Goal: Check status: Check status

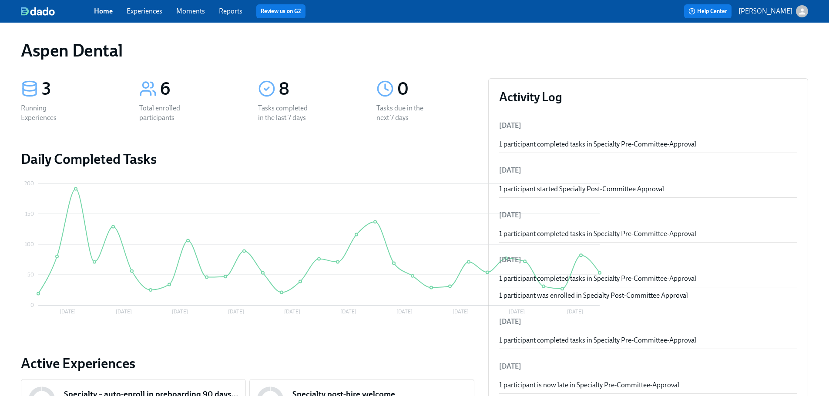
click at [235, 9] on link "Reports" at bounding box center [231, 11] width 24 height 8
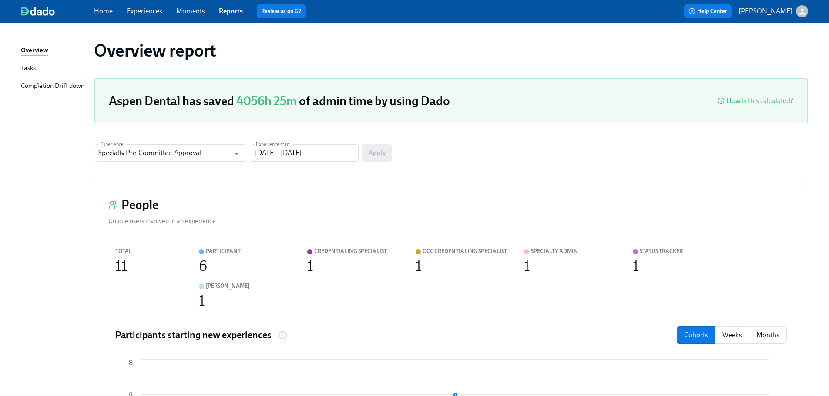
click at [77, 91] on div "Completion Drill-down" at bounding box center [53, 86] width 64 height 11
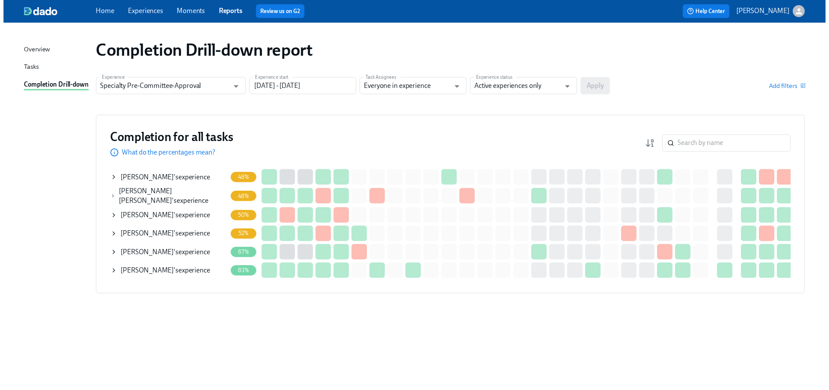
scroll to position [0, 158]
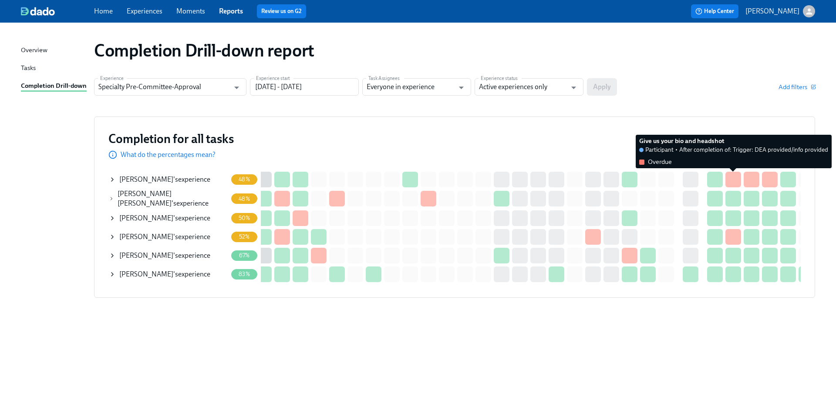
click at [732, 178] on div at bounding box center [733, 180] width 16 height 16
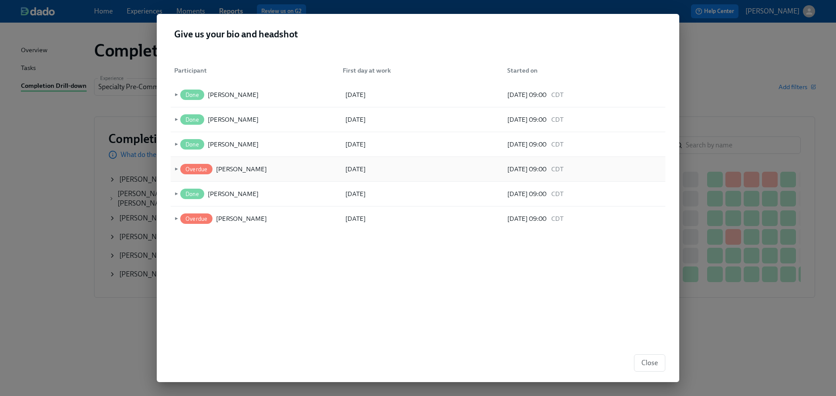
click at [177, 168] on span "►" at bounding box center [175, 170] width 6 height 10
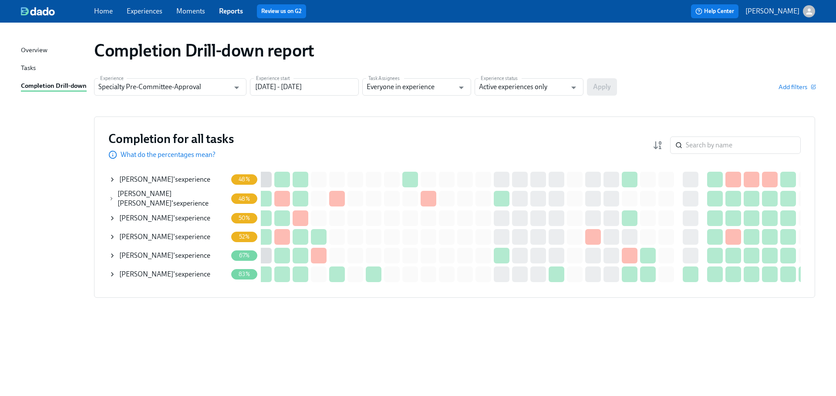
click at [113, 179] on icon at bounding box center [112, 179] width 2 height 3
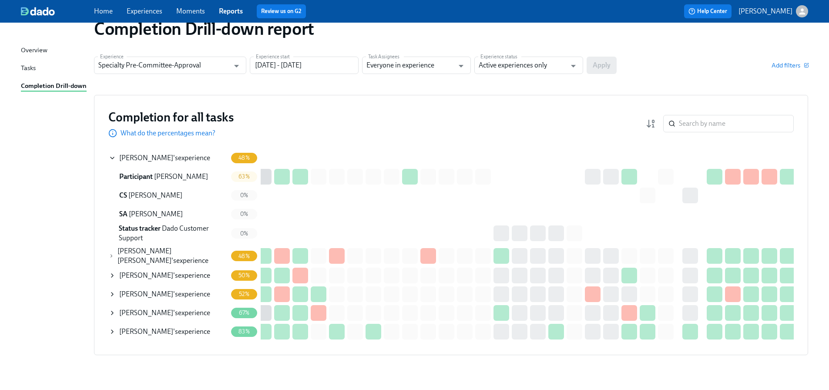
scroll to position [41, 0]
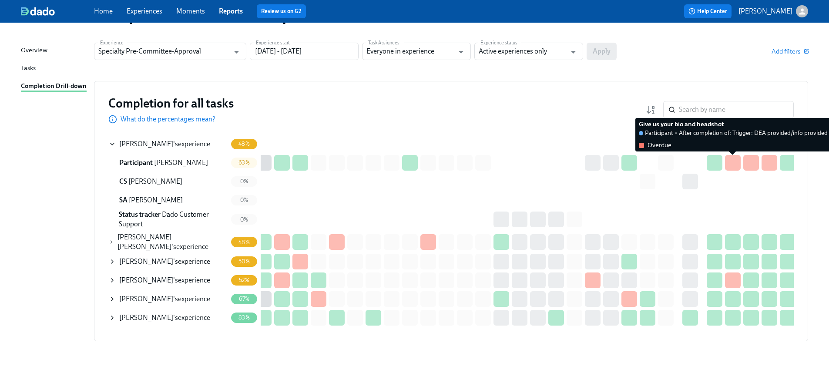
click at [733, 158] on div at bounding box center [733, 163] width 16 height 16
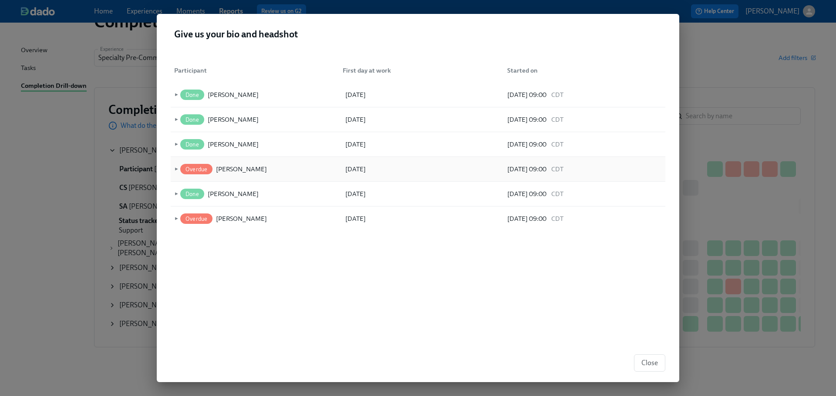
click at [177, 168] on span "►" at bounding box center [175, 170] width 6 height 10
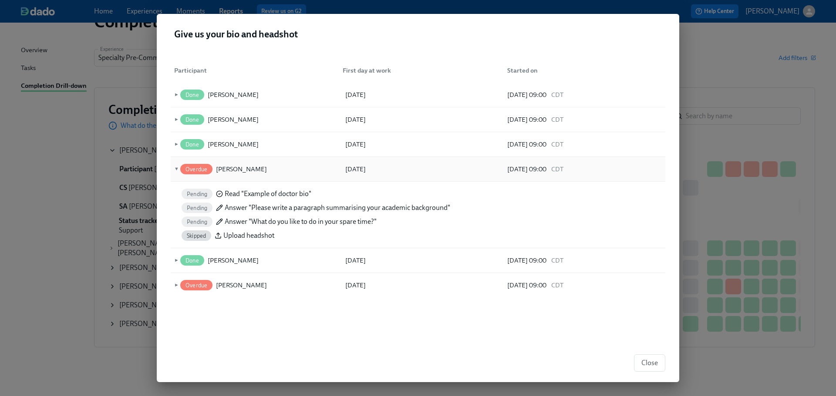
click at [191, 173] on div "Overdue" at bounding box center [196, 169] width 32 height 10
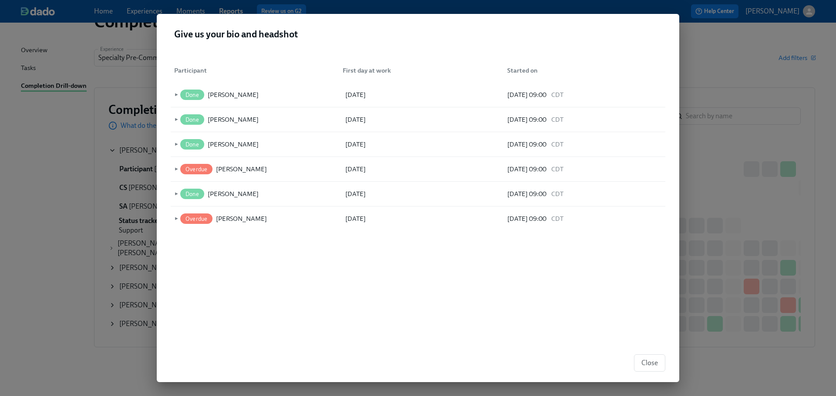
drag, startPoint x: 637, startPoint y: 356, endPoint x: 656, endPoint y: 363, distance: 20.5
click at [640, 357] on button "Close" at bounding box center [649, 363] width 31 height 17
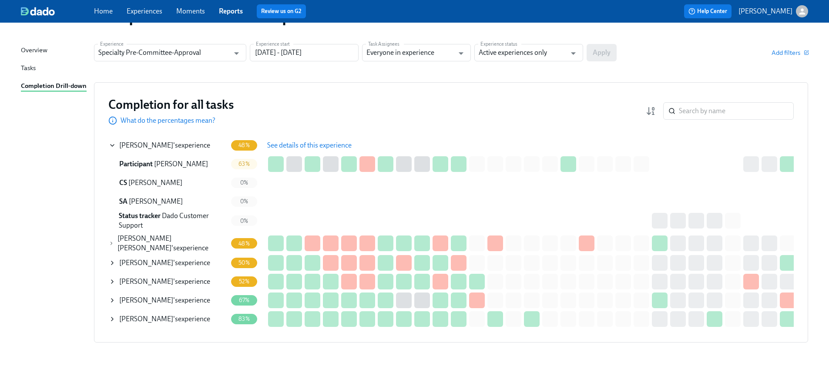
click at [30, 66] on div "Tasks" at bounding box center [28, 68] width 15 height 11
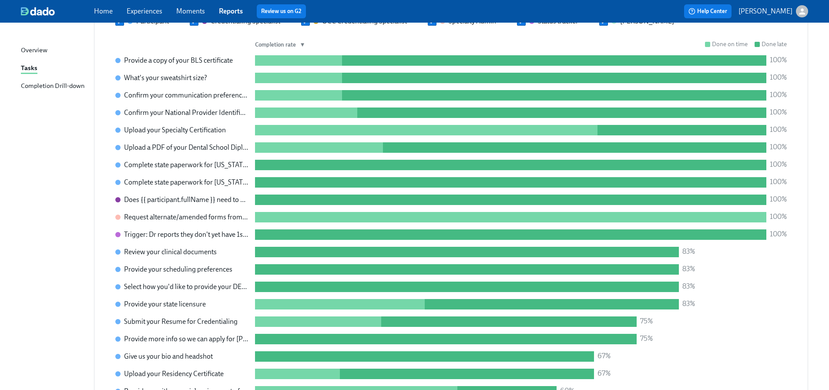
scroll to position [696, 0]
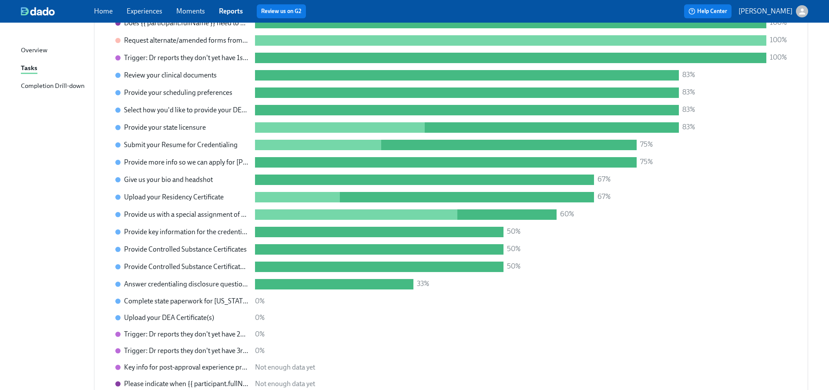
click at [50, 52] on link "Overview" at bounding box center [54, 50] width 66 height 11
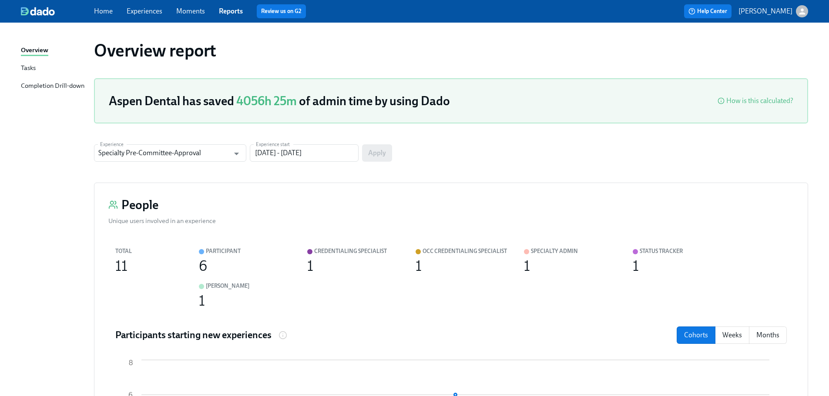
click at [57, 89] on div "Completion Drill-down" at bounding box center [53, 86] width 64 height 11
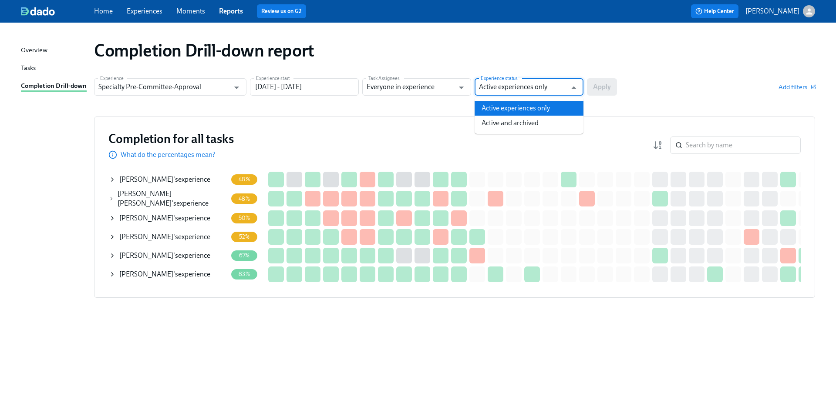
click at [565, 91] on input "Active experiences only" at bounding box center [522, 86] width 87 height 17
click at [455, 87] on icon "Open" at bounding box center [461, 88] width 12 height 12
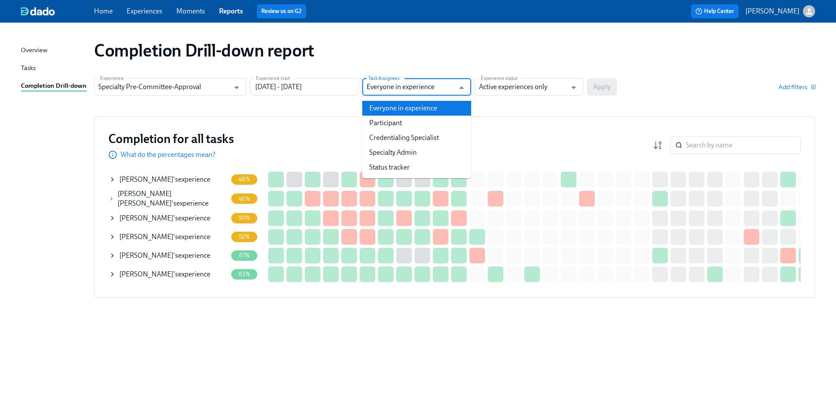
click at [447, 47] on div "Completion Drill-down report" at bounding box center [454, 50] width 721 height 21
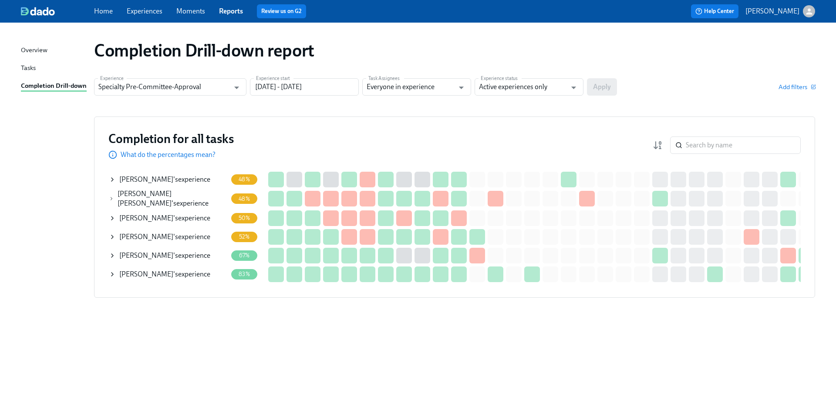
click at [233, 9] on link "Reports" at bounding box center [231, 11] width 24 height 8
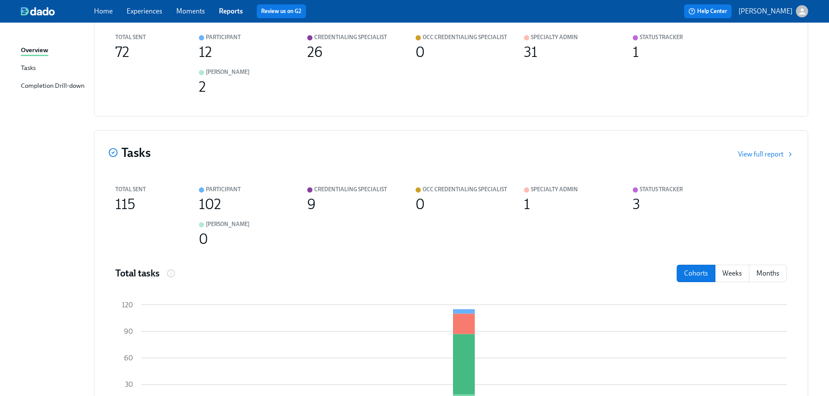
scroll to position [314, 0]
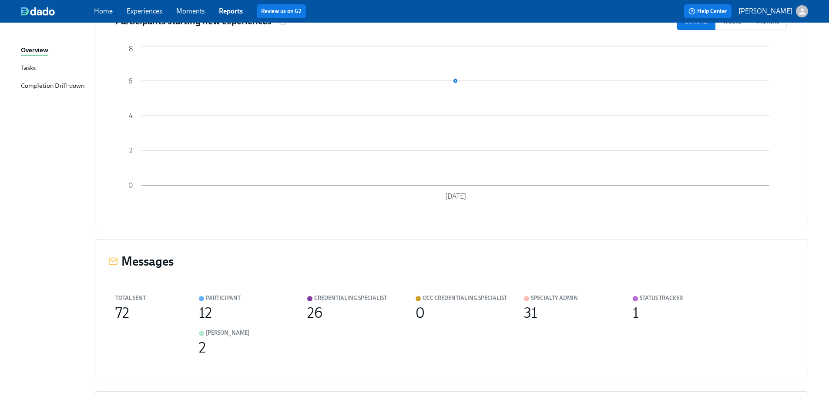
click at [73, 85] on div "Completion Drill-down" at bounding box center [53, 86] width 64 height 11
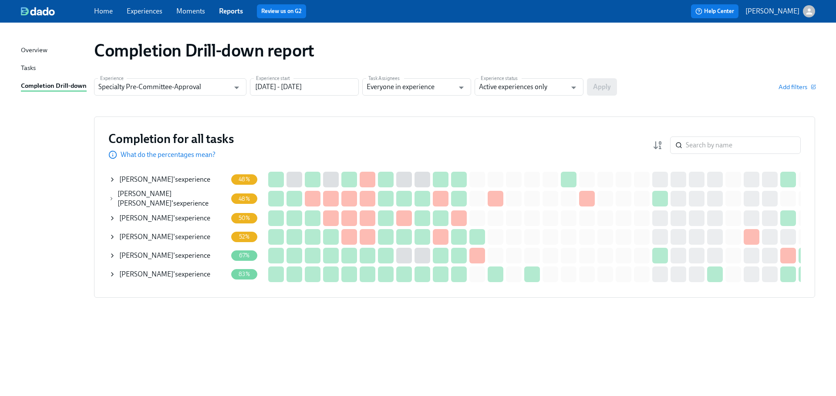
click at [109, 180] on icon at bounding box center [112, 179] width 7 height 7
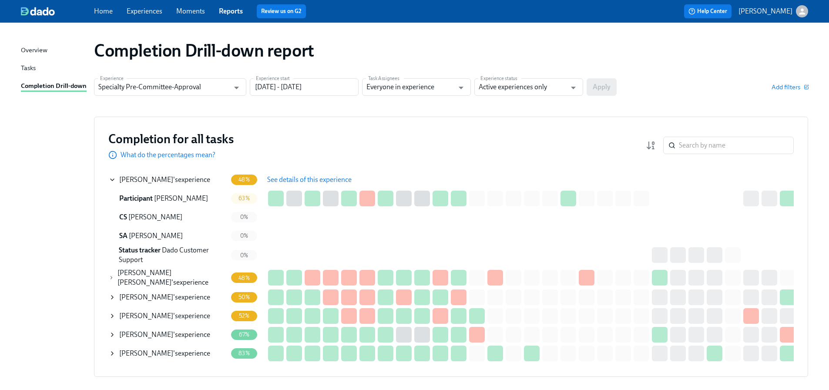
click at [323, 181] on span "See details of this experience" at bounding box center [309, 179] width 84 height 9
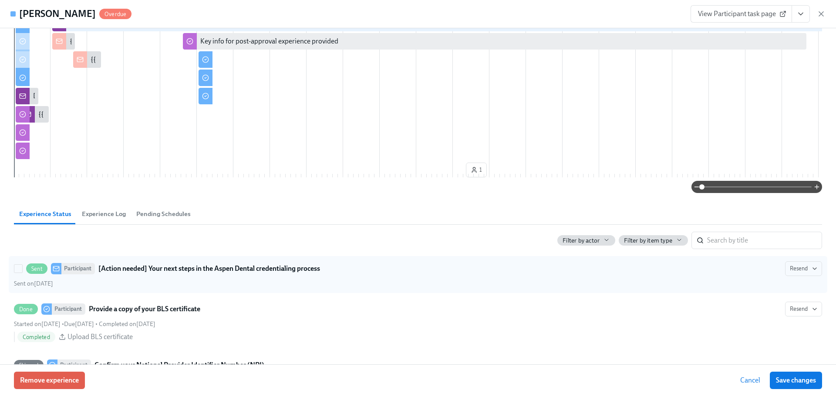
scroll to position [174, 0]
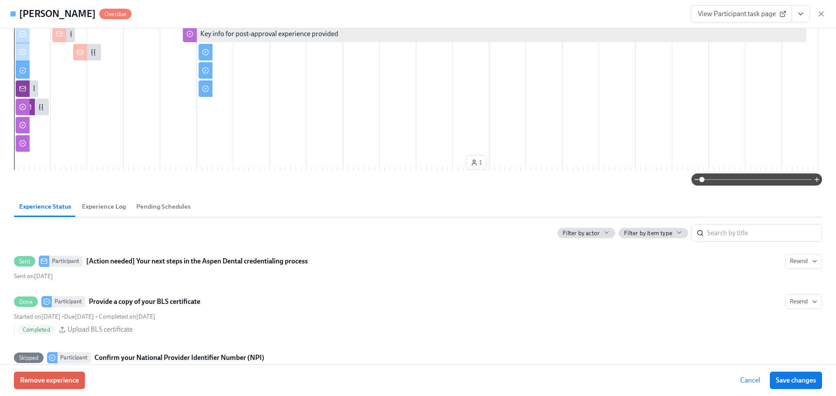
click at [113, 212] on span "Experience Log" at bounding box center [104, 207] width 44 height 10
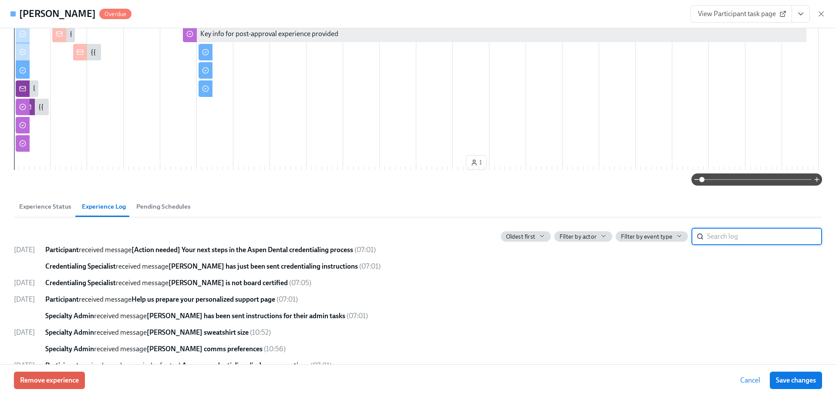
click at [152, 212] on span "Pending Schedules" at bounding box center [163, 207] width 54 height 10
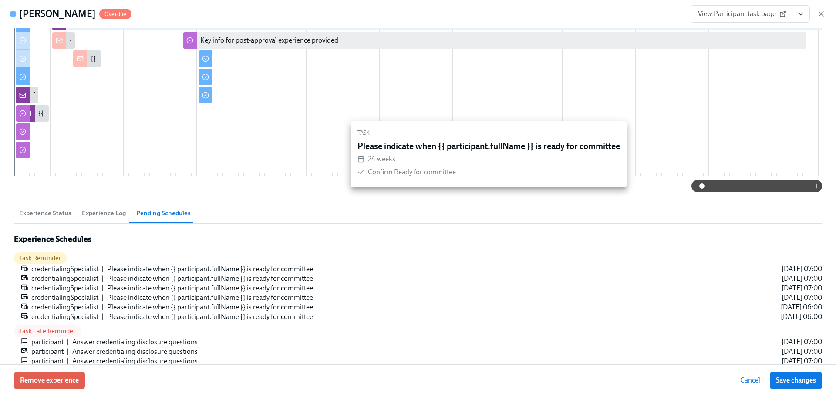
scroll to position [218, 0]
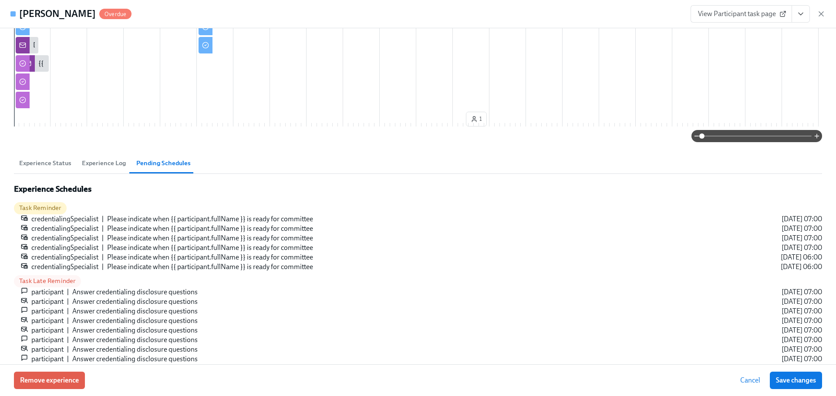
click at [45, 168] on span "Experience Status" at bounding box center [45, 163] width 52 height 10
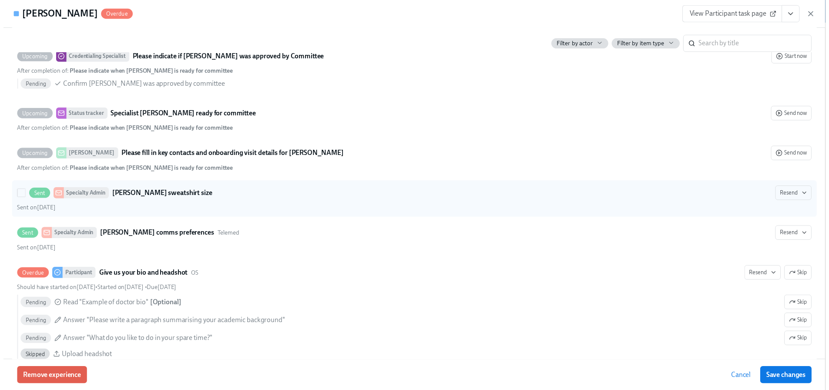
scroll to position [1741, 0]
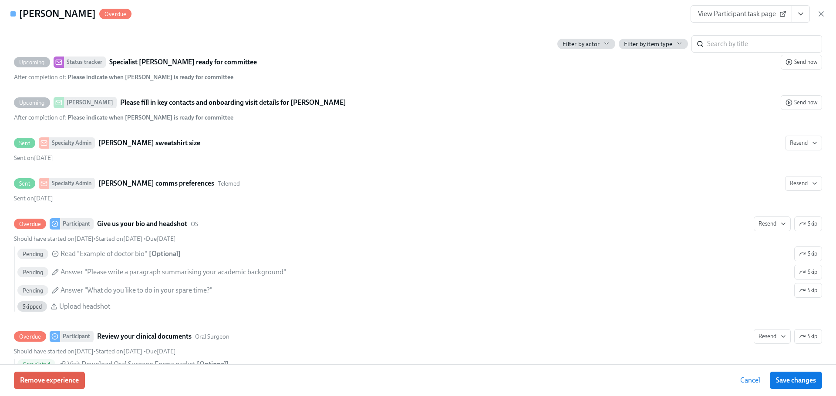
drag, startPoint x: 817, startPoint y: 13, endPoint x: 795, endPoint y: 17, distance: 22.3
click at [817, 13] on icon "button" at bounding box center [820, 14] width 9 height 9
